Goal: Task Accomplishment & Management: Manage account settings

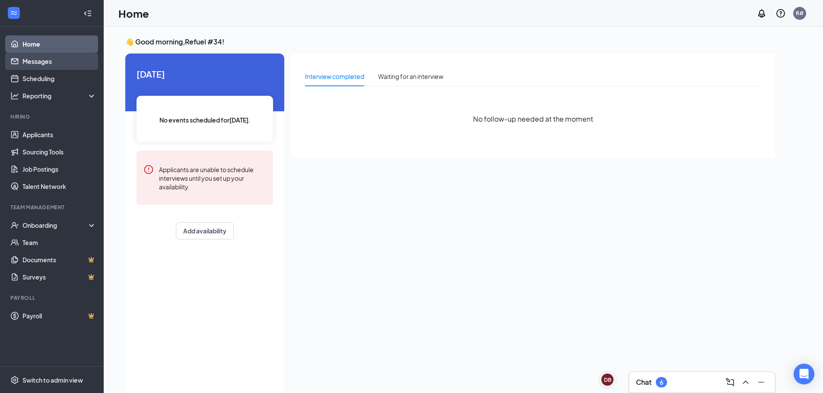
click at [27, 62] on link "Messages" at bounding box center [59, 61] width 74 height 17
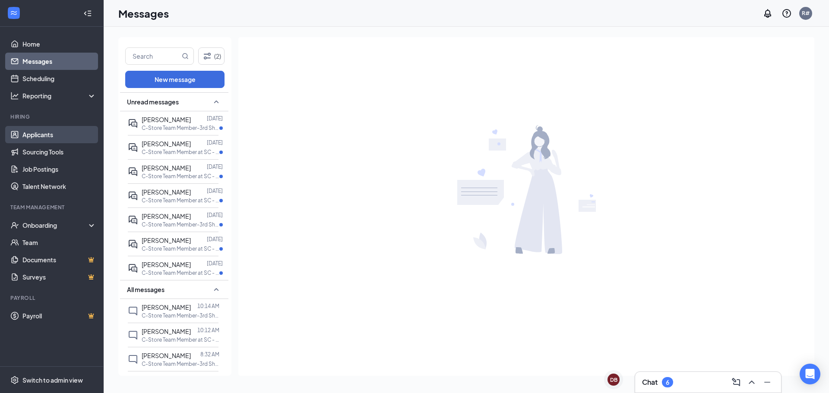
click at [47, 133] on link "Applicants" at bounding box center [59, 134] width 74 height 17
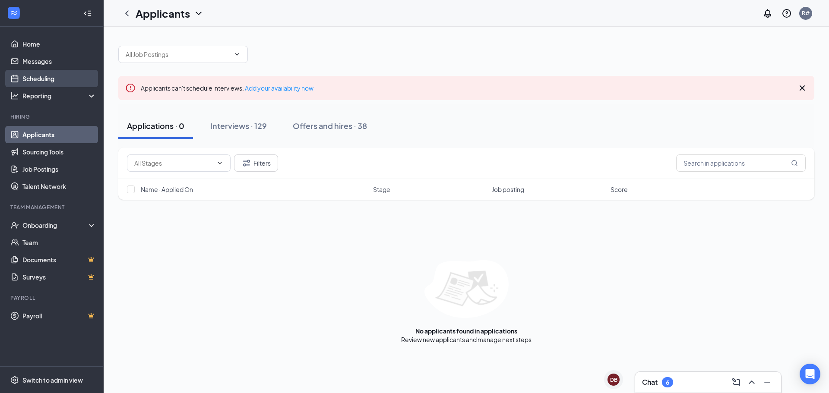
click at [47, 78] on link "Scheduling" at bounding box center [59, 78] width 74 height 17
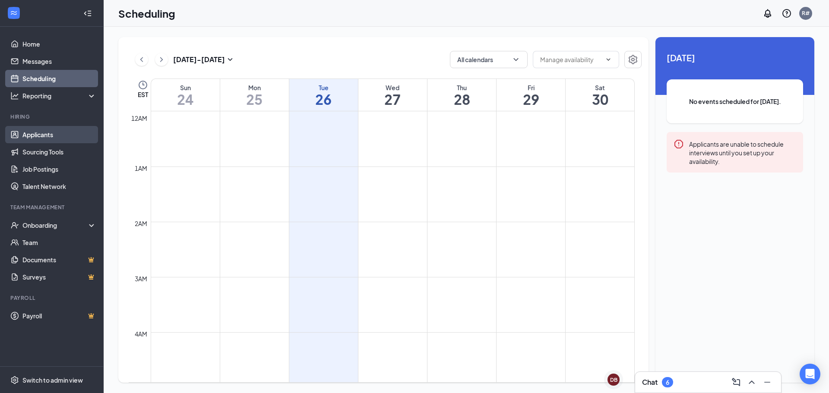
click at [46, 135] on link "Applicants" at bounding box center [59, 134] width 74 height 17
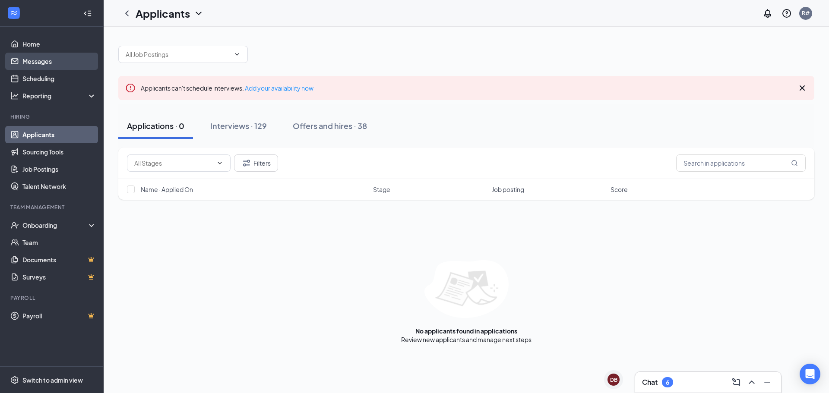
click at [24, 61] on link "Messages" at bounding box center [59, 61] width 74 height 17
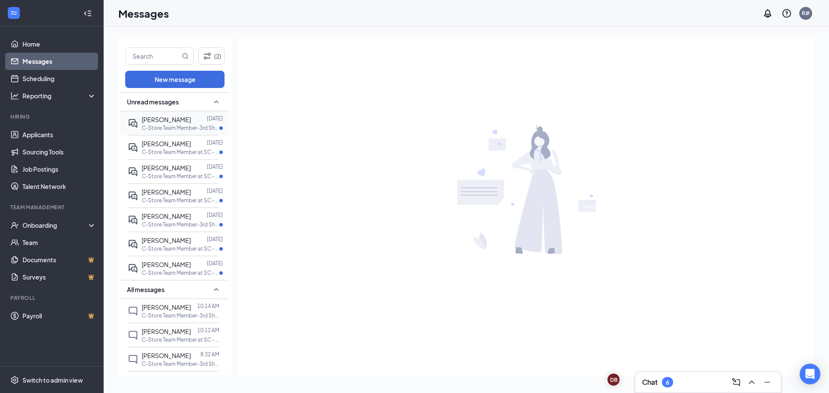
click at [185, 128] on p "C-Store Team Member-3rd Shift at SC - Refuel 1034" at bounding box center [181, 127] width 78 height 7
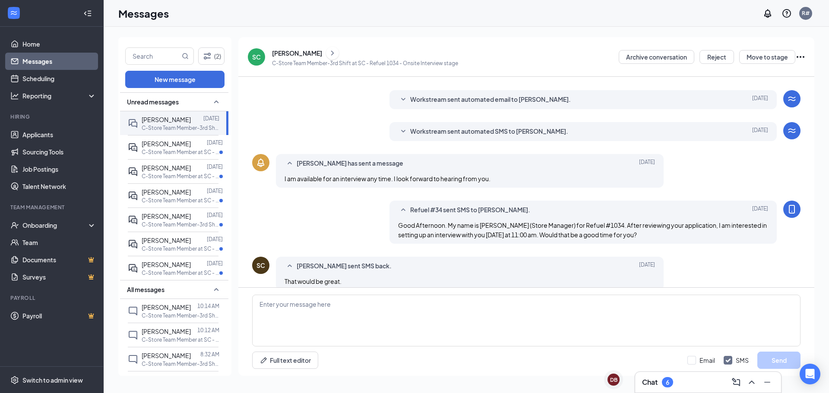
scroll to position [85, 0]
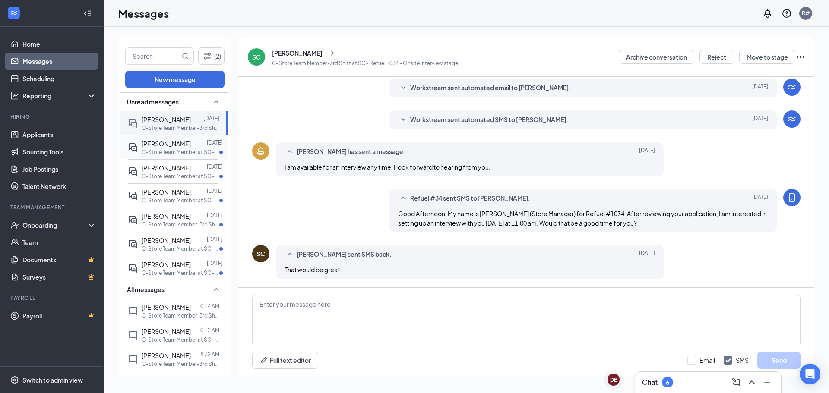
click at [174, 146] on span "[PERSON_NAME]" at bounding box center [166, 144] width 49 height 8
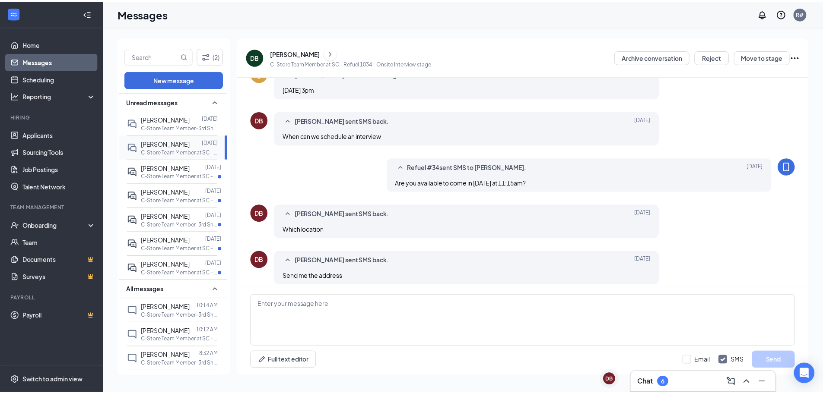
scroll to position [168, 0]
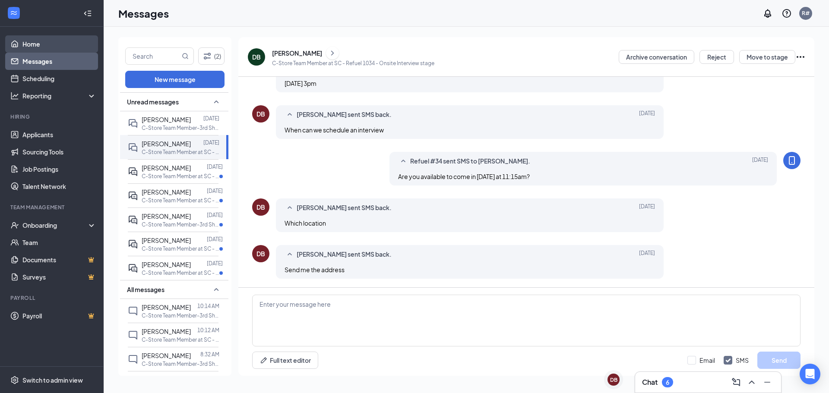
click at [39, 41] on link "Home" at bounding box center [59, 43] width 74 height 17
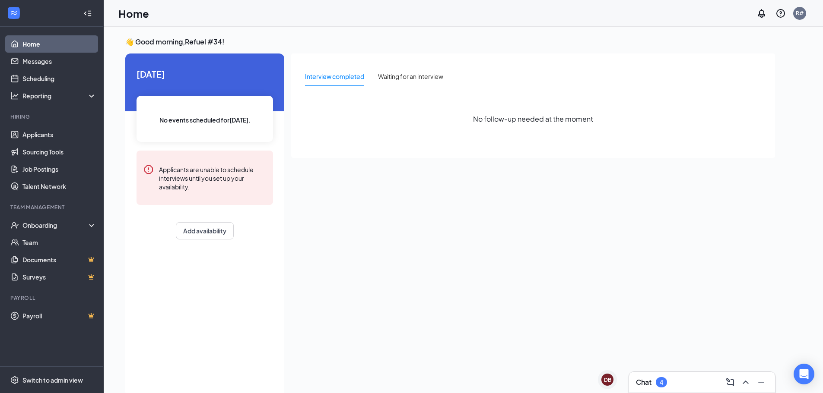
click at [659, 383] on div "4" at bounding box center [660, 382] width 11 height 10
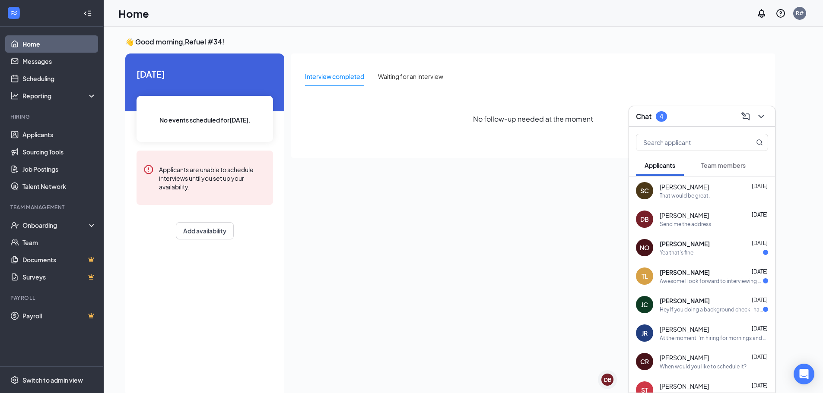
click at [691, 248] on div "[PERSON_NAME] [DATE] Yea that's fine" at bounding box center [713, 248] width 108 height 17
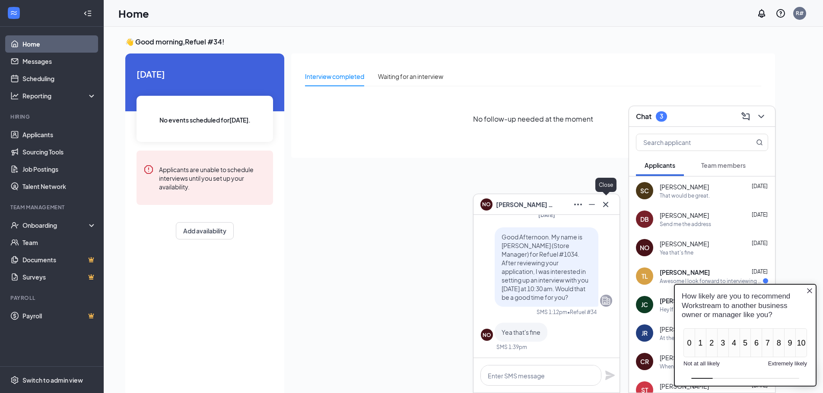
click at [610, 205] on icon "Cross" at bounding box center [605, 204] width 10 height 10
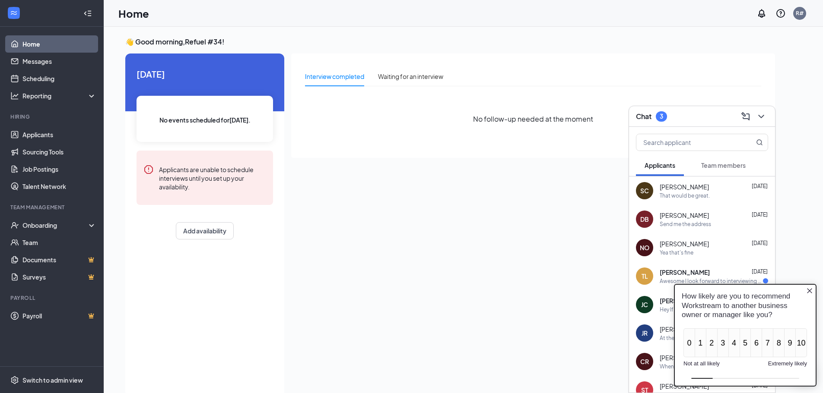
click at [809, 289] on icon "Close button" at bounding box center [809, 291] width 7 height 7
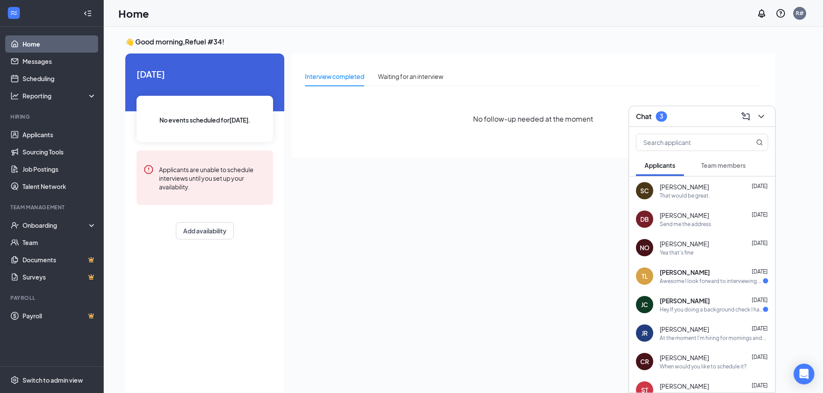
click at [711, 284] on div "Awesome I look forward to interviewing with you" at bounding box center [710, 281] width 103 height 7
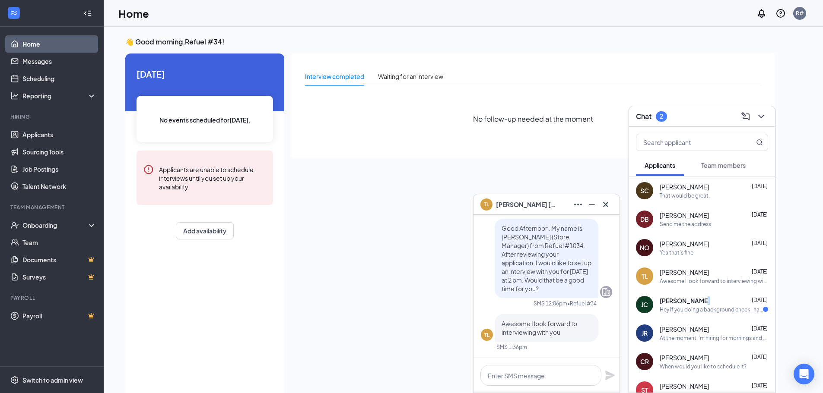
click at [701, 304] on span "[PERSON_NAME]" at bounding box center [684, 301] width 50 height 9
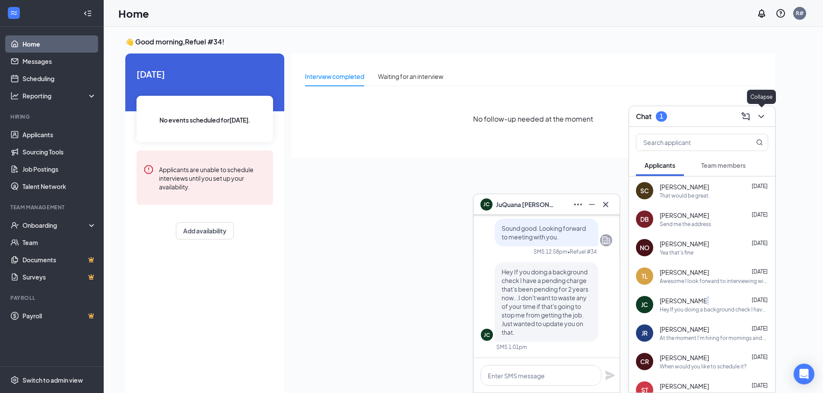
click at [762, 118] on icon "ChevronDown" at bounding box center [761, 116] width 10 height 10
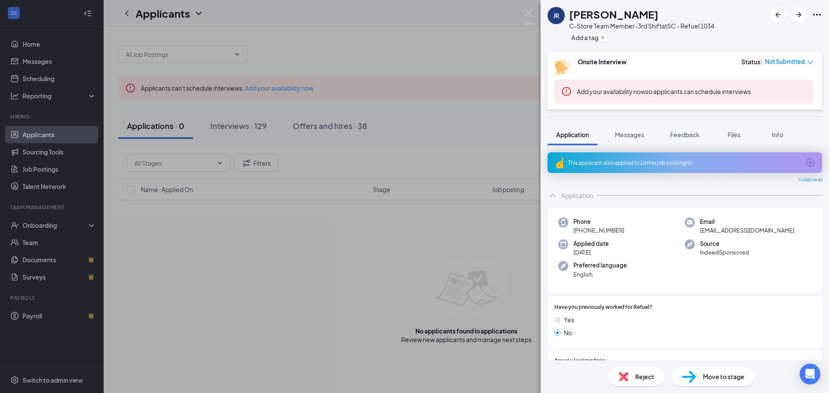
click at [706, 379] on span "Move to stage" at bounding box center [723, 376] width 41 height 9
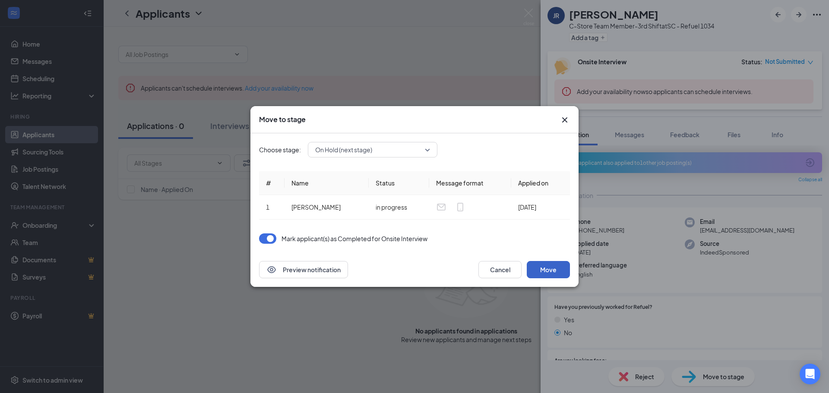
click at [541, 269] on button "Move" at bounding box center [548, 269] width 43 height 17
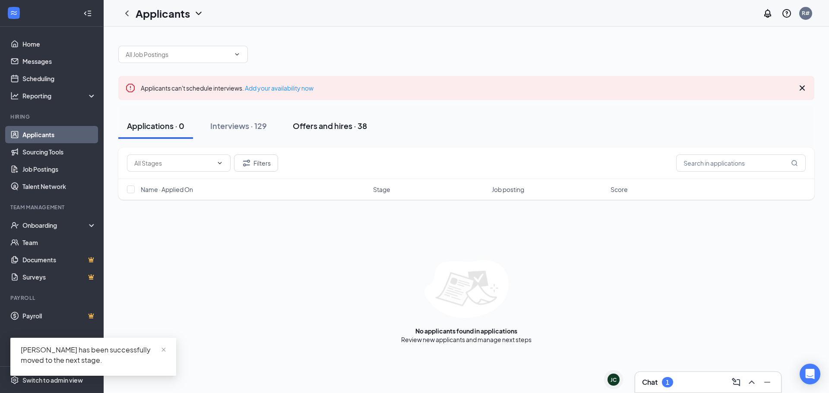
click at [322, 124] on div "Offers and hires · 38" at bounding box center [330, 125] width 74 height 11
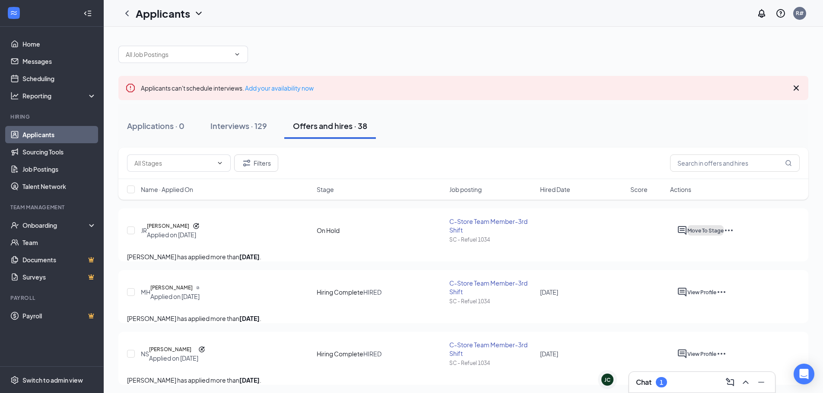
click at [723, 233] on span "Move To Stage" at bounding box center [705, 231] width 36 height 6
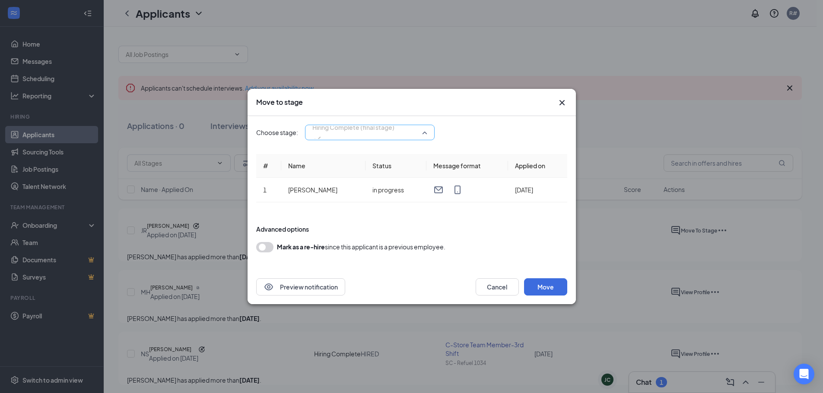
click at [394, 133] on span "Hiring Complete (final stage)" at bounding box center [353, 132] width 82 height 23
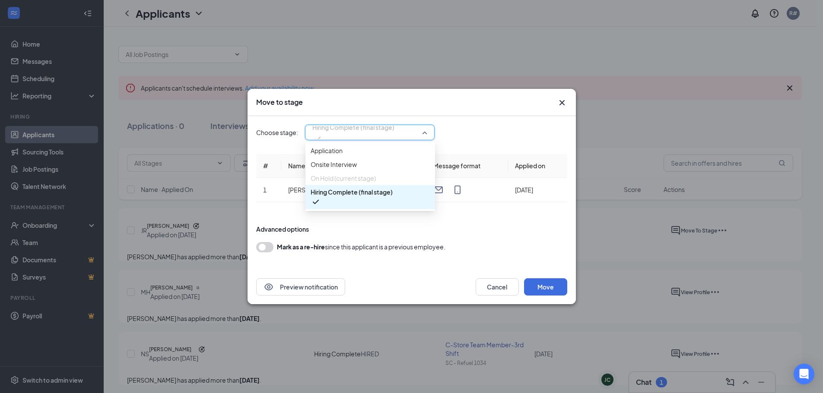
click at [373, 197] on span "Hiring Complete (final stage)" at bounding box center [351, 191] width 82 height 9
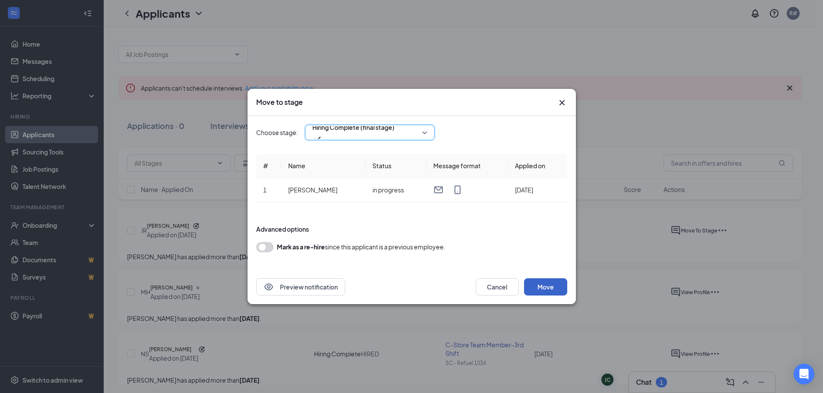
click at [552, 287] on button "Move" at bounding box center [545, 287] width 43 height 17
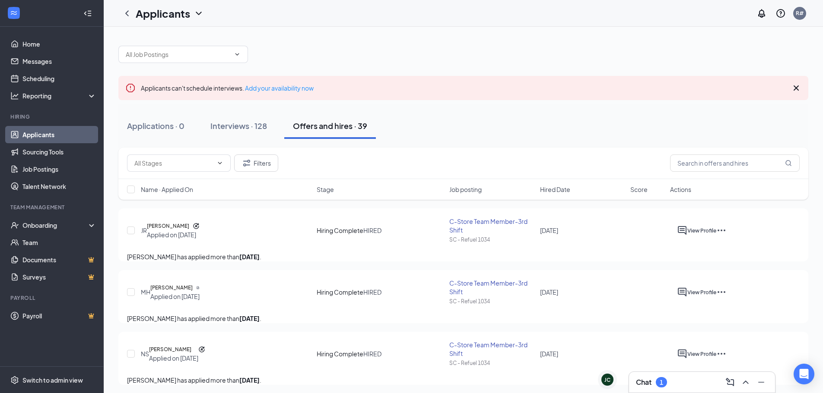
click at [725, 293] on icon "Ellipses" at bounding box center [721, 292] width 8 height 2
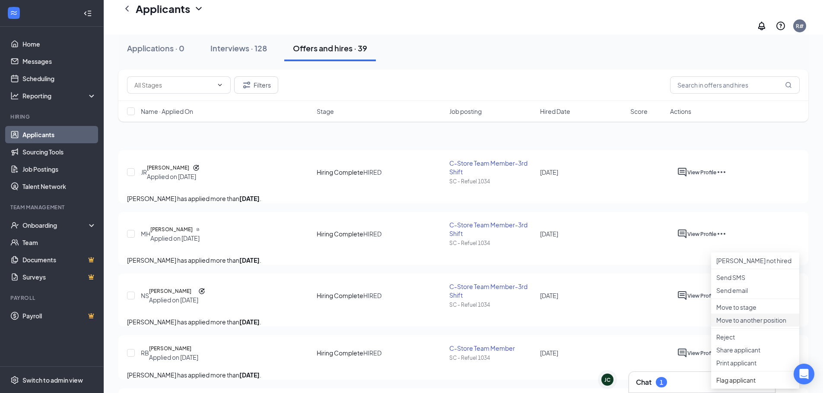
scroll to position [86, 0]
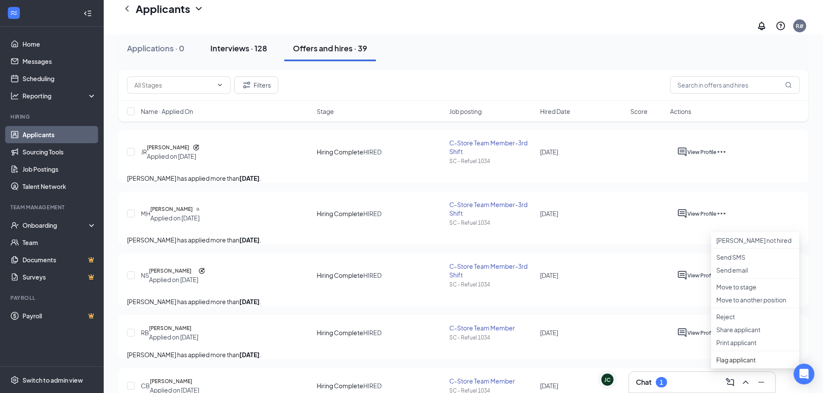
click at [234, 45] on div "Interviews · 128" at bounding box center [238, 48] width 57 height 11
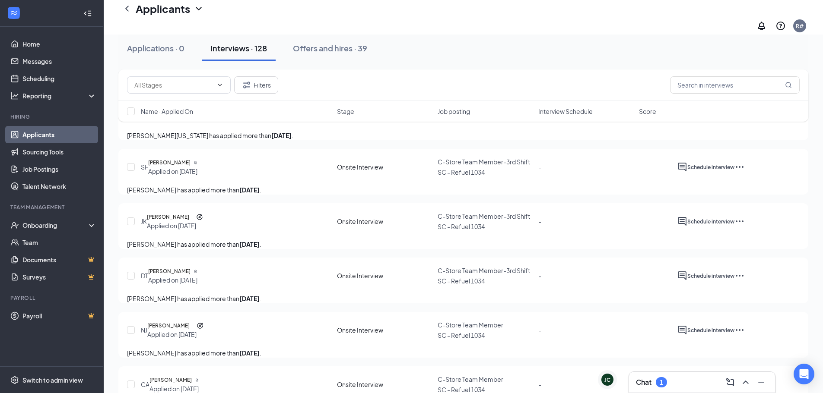
scroll to position [1684, 0]
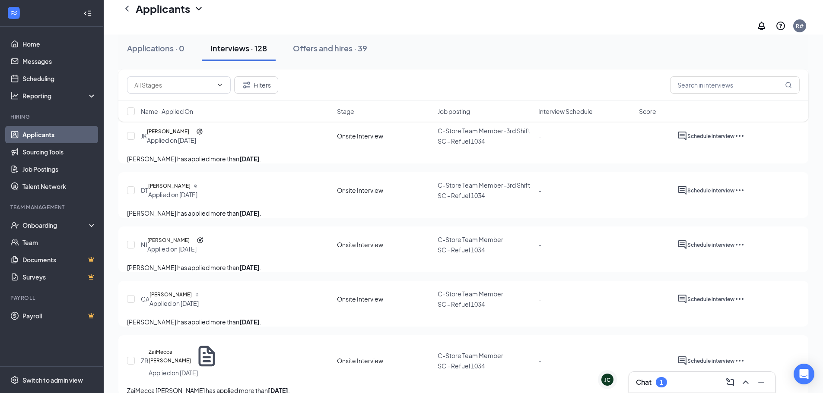
click at [744, 87] on icon "Ellipses" at bounding box center [739, 81] width 10 height 10
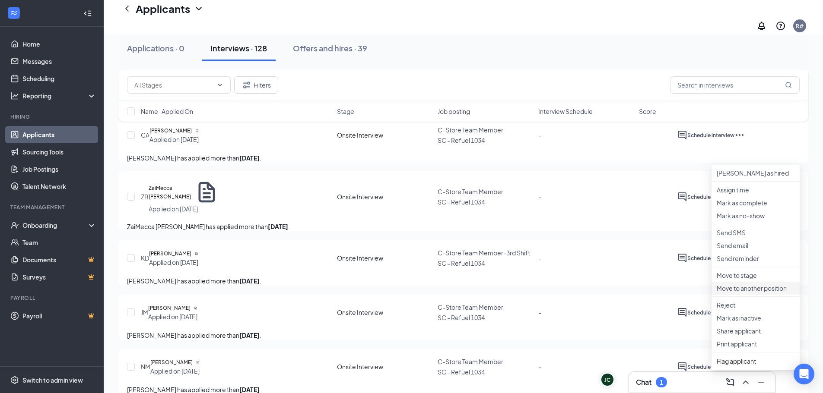
scroll to position [1857, 0]
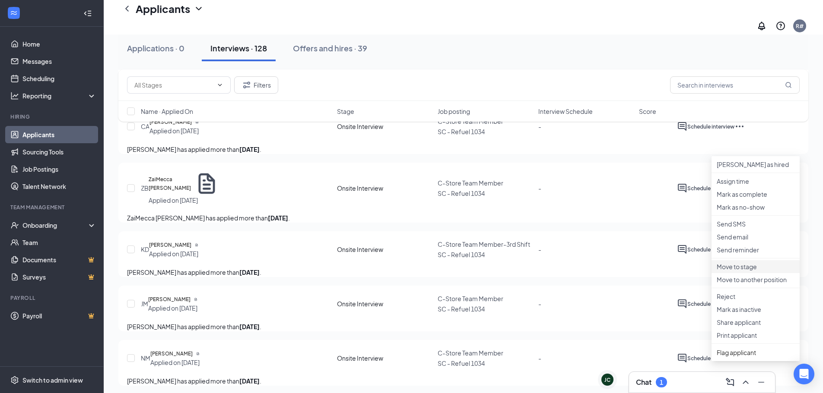
click at [747, 271] on p "Move to stage" at bounding box center [755, 267] width 78 height 9
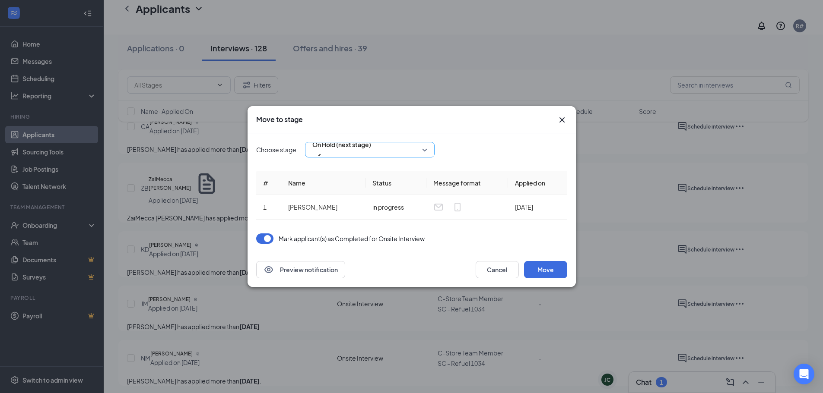
click at [427, 149] on div "On Hold (next stage)" at bounding box center [370, 150] width 130 height 16
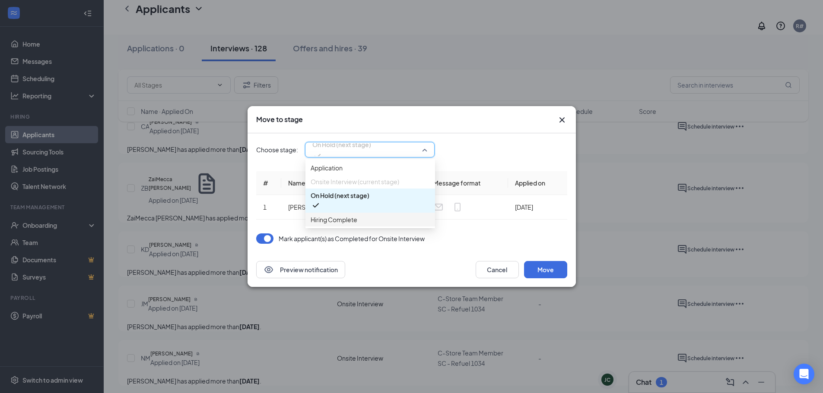
click at [357, 225] on span "Hiring Complete" at bounding box center [333, 219] width 47 height 9
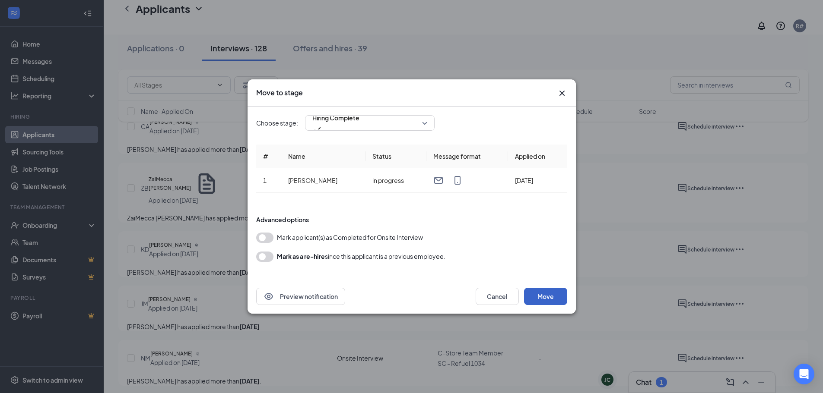
click at [551, 294] on button "Move" at bounding box center [545, 296] width 43 height 17
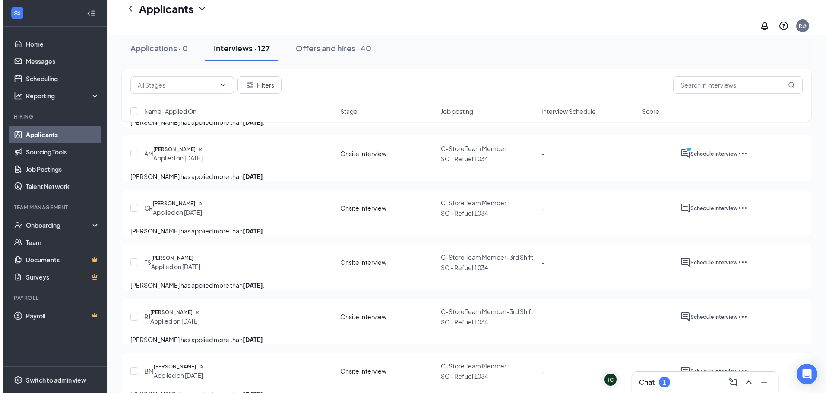
scroll to position [2289, 0]
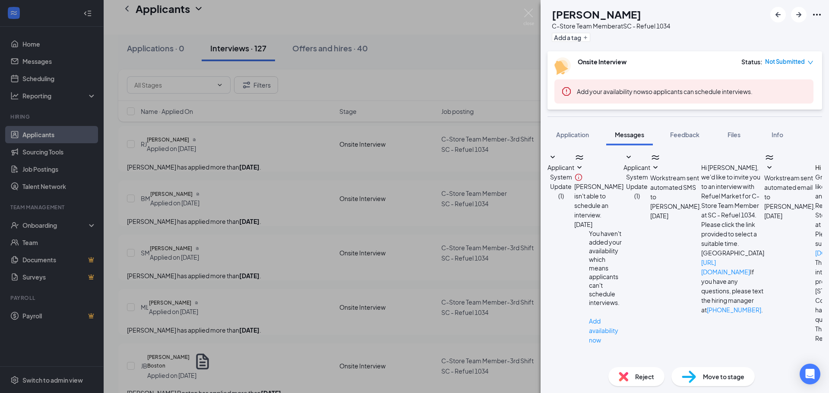
scroll to position [415, 0]
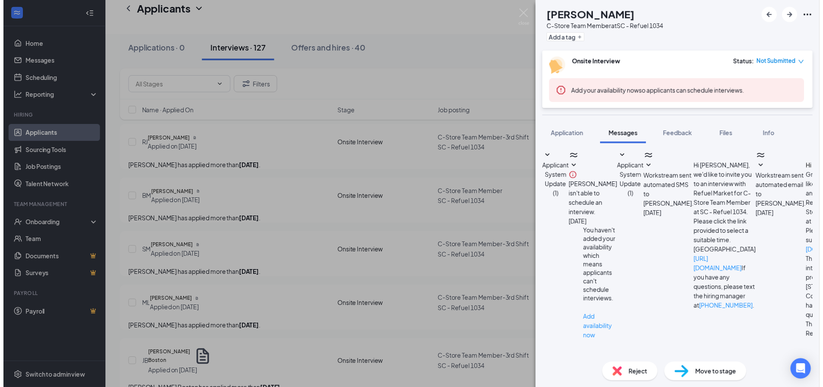
scroll to position [397, 0]
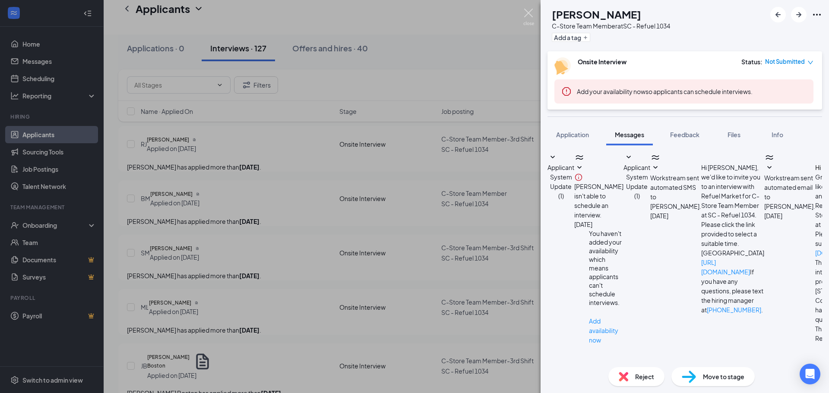
click at [527, 10] on img at bounding box center [528, 17] width 11 height 17
